Goal: Task Accomplishment & Management: Complete application form

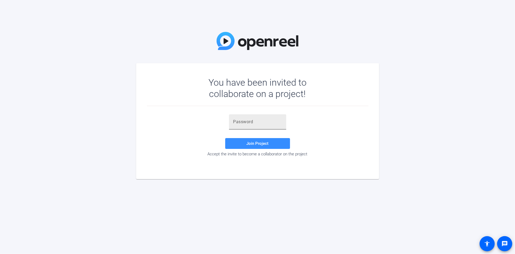
click at [258, 121] on input "text" at bounding box center [258, 122] width 49 height 6
click at [256, 120] on input "text" at bounding box center [258, 122] width 49 height 6
paste input "oyARKj"
type input "oyARKj"
click at [256, 144] on span "Join Project" at bounding box center [258, 143] width 22 height 5
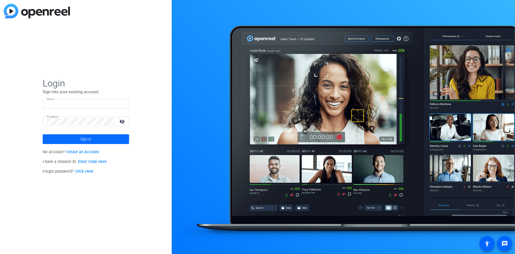
type input "wes.pohl@mnp.ca"
click at [98, 138] on span at bounding box center [86, 139] width 87 height 13
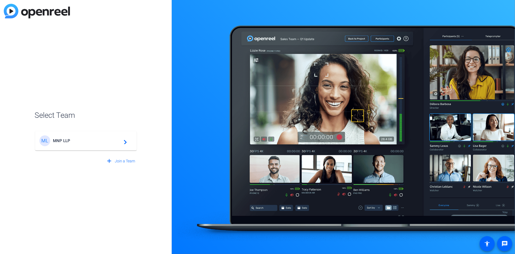
click at [123, 38] on div "Select Team ML MNP LLP navigate_next add Join a Team" at bounding box center [86, 127] width 172 height 254
